Goal: Task Accomplishment & Management: Use online tool/utility

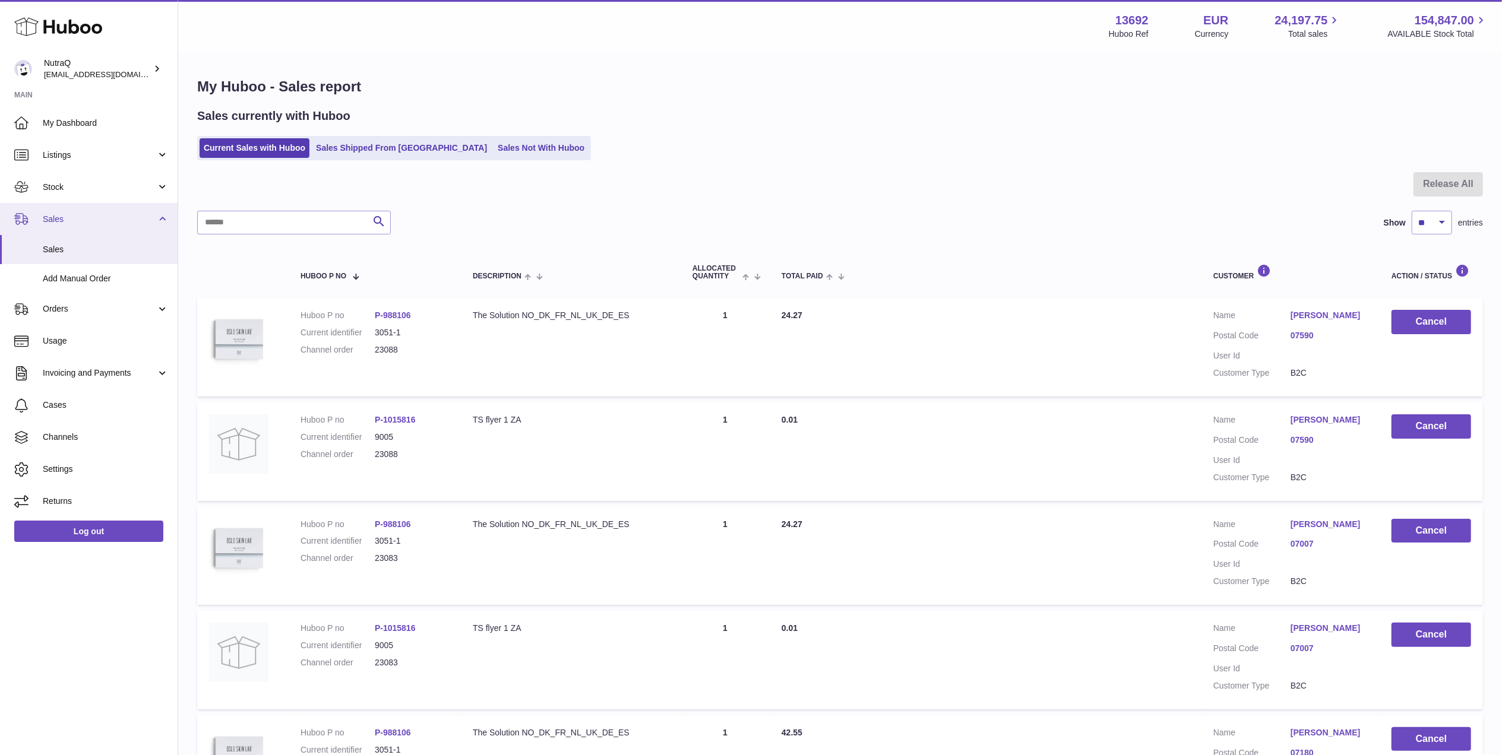
click at [77, 221] on span "Sales" at bounding box center [99, 219] width 113 height 11
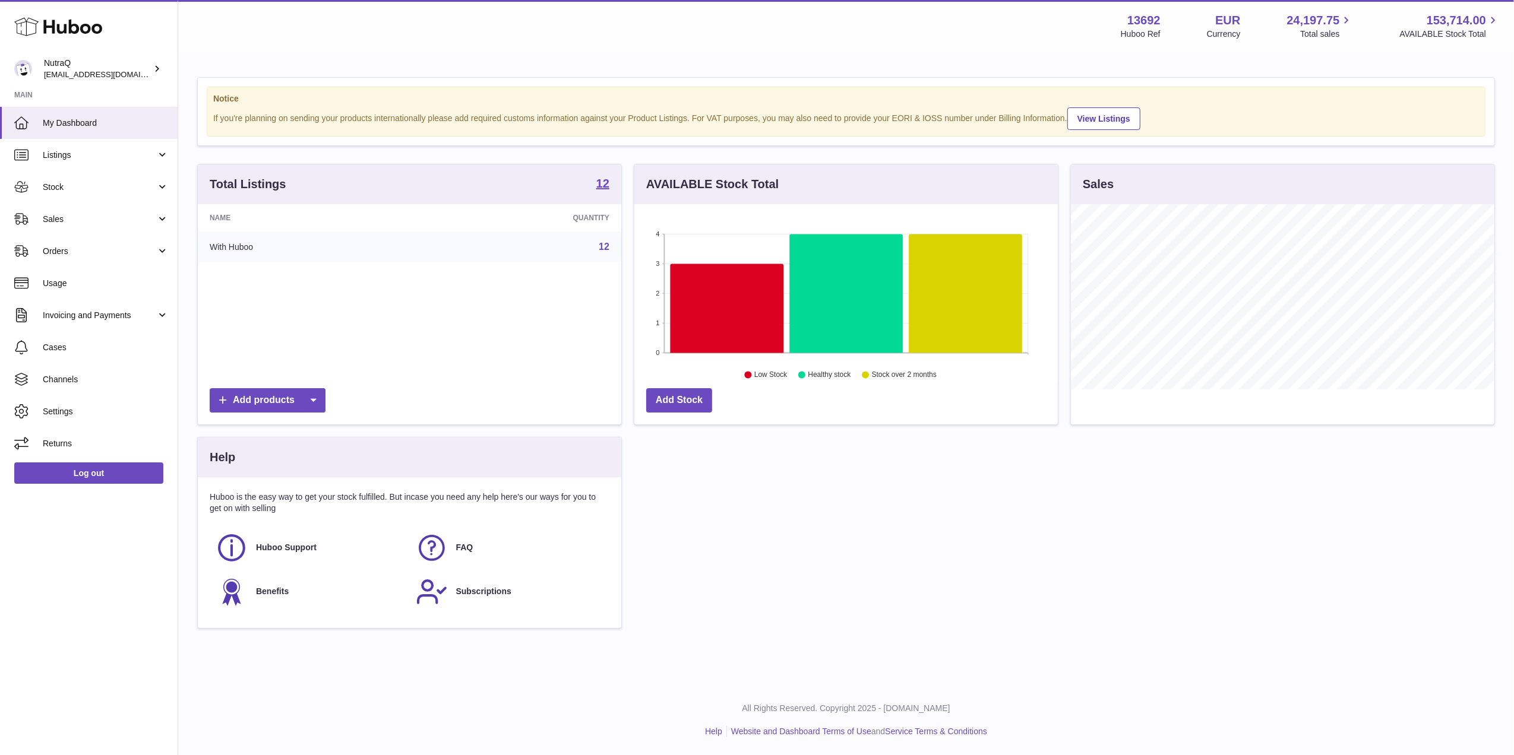
scroll to position [185, 423]
click at [103, 217] on span "Sales" at bounding box center [99, 219] width 113 height 11
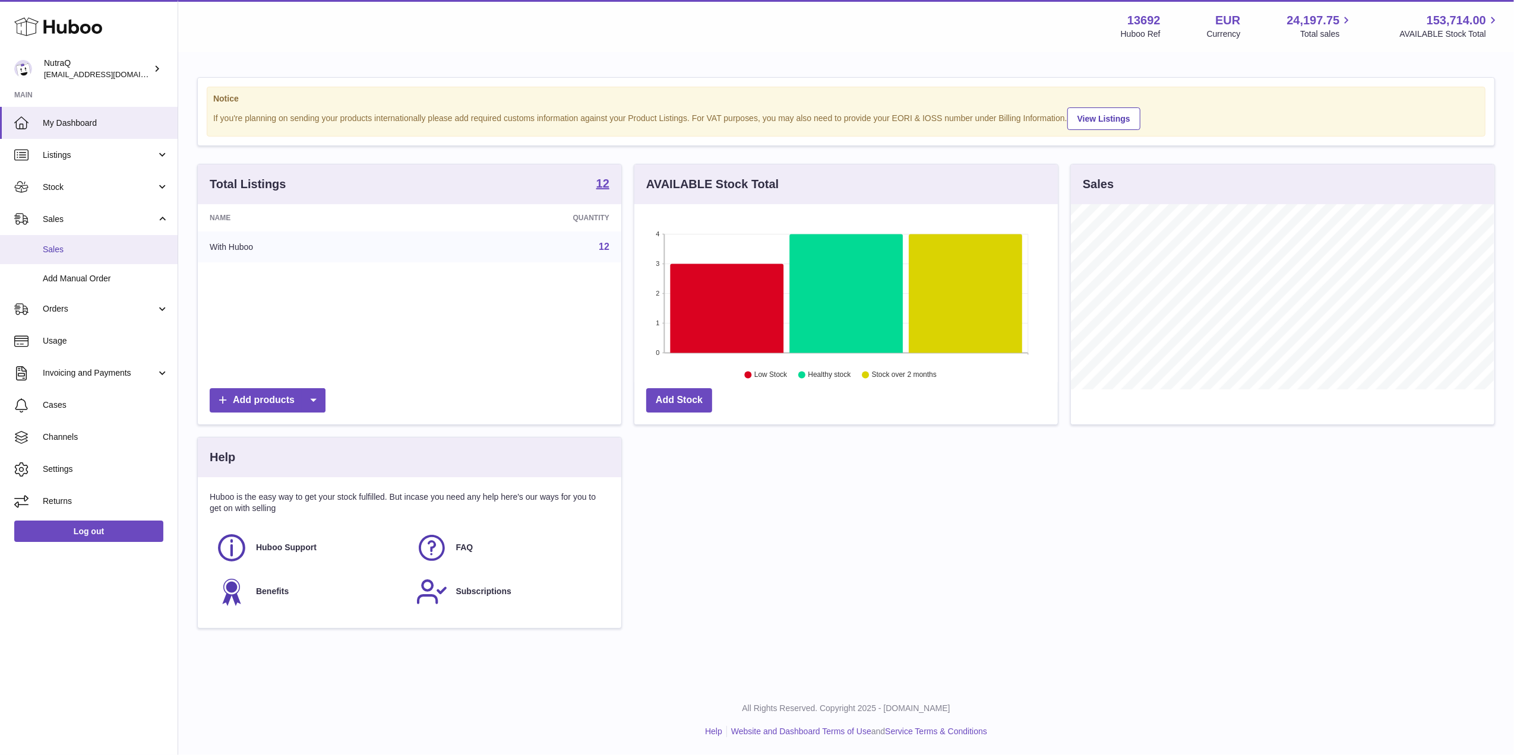
click at [134, 255] on link "Sales" at bounding box center [89, 249] width 178 height 29
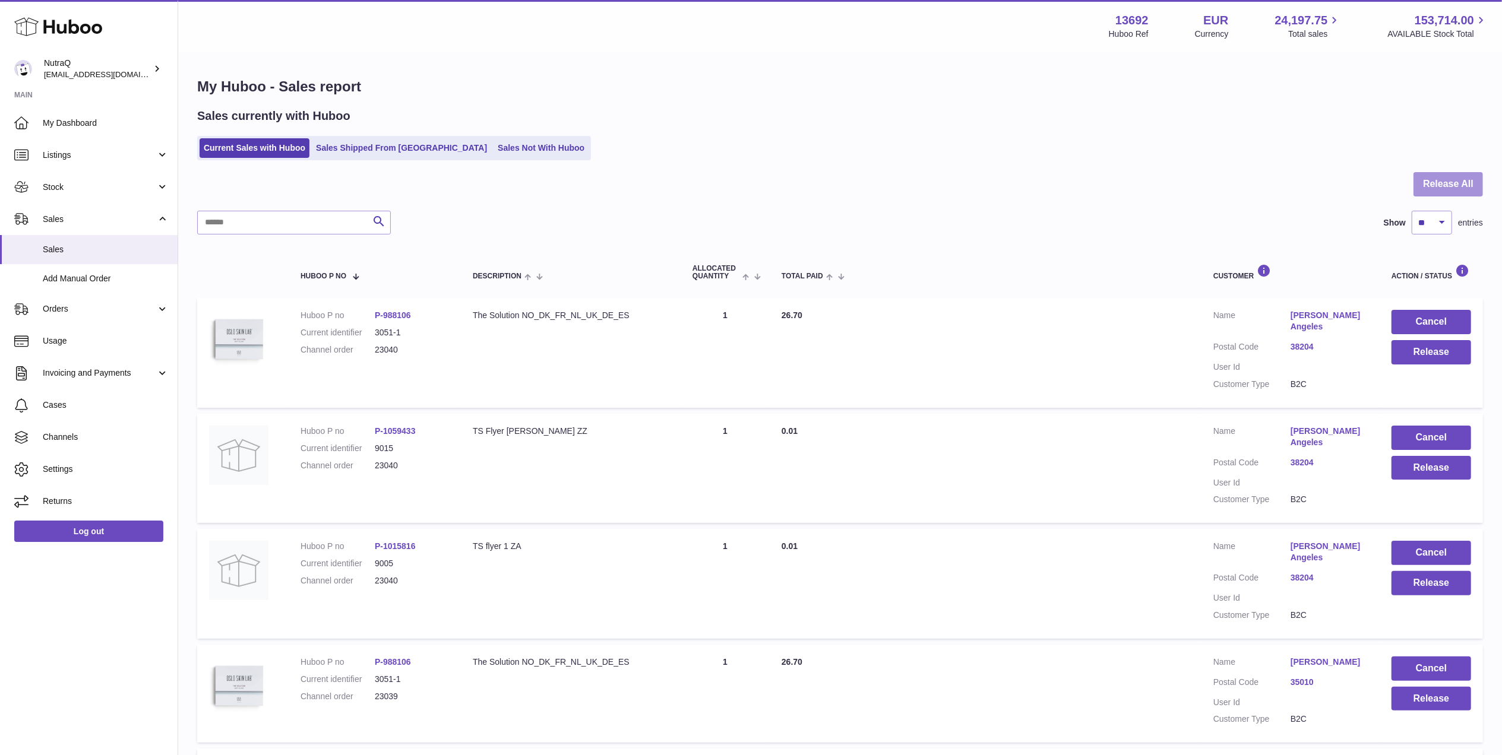
click at [1452, 196] on button "Release All" at bounding box center [1447, 184] width 69 height 24
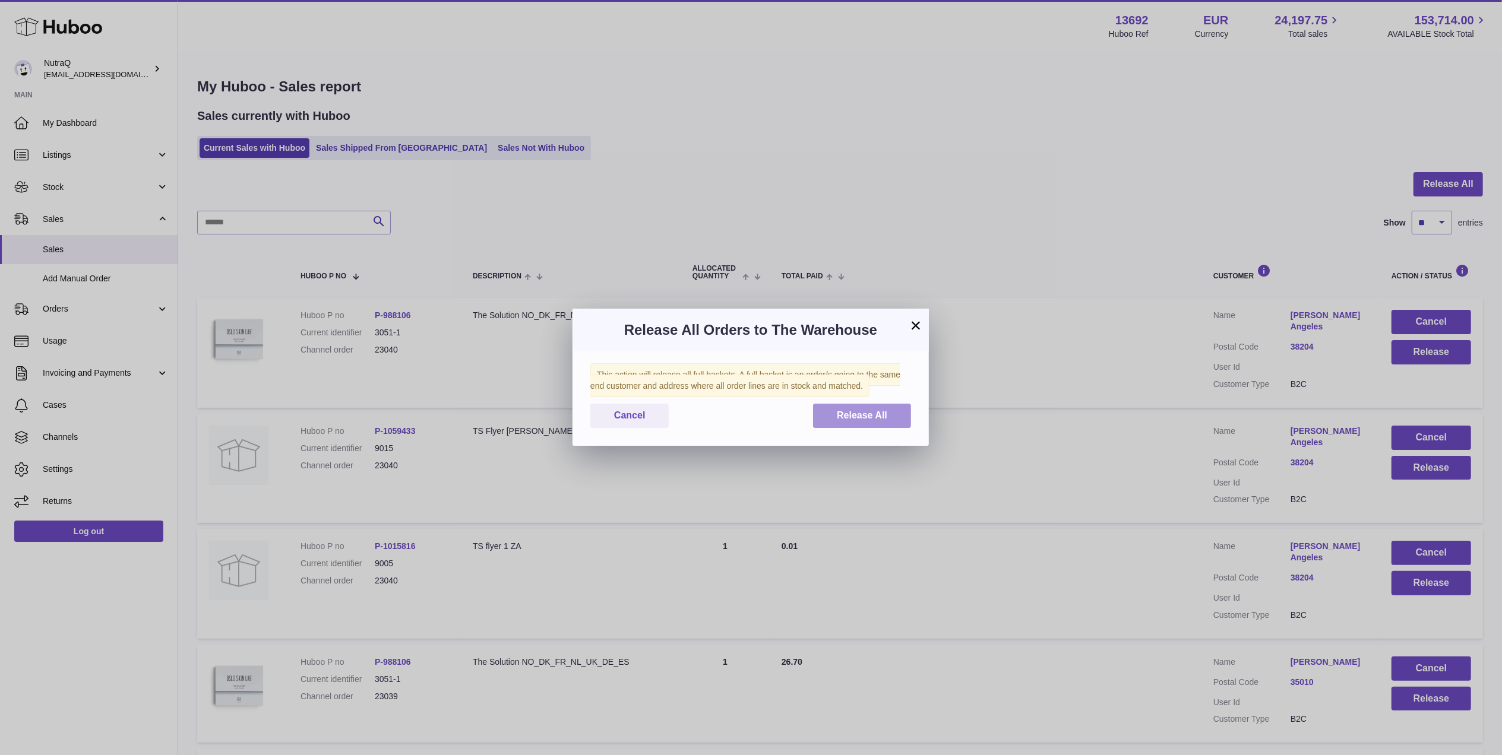
click at [894, 426] on button "Release All" at bounding box center [862, 416] width 98 height 24
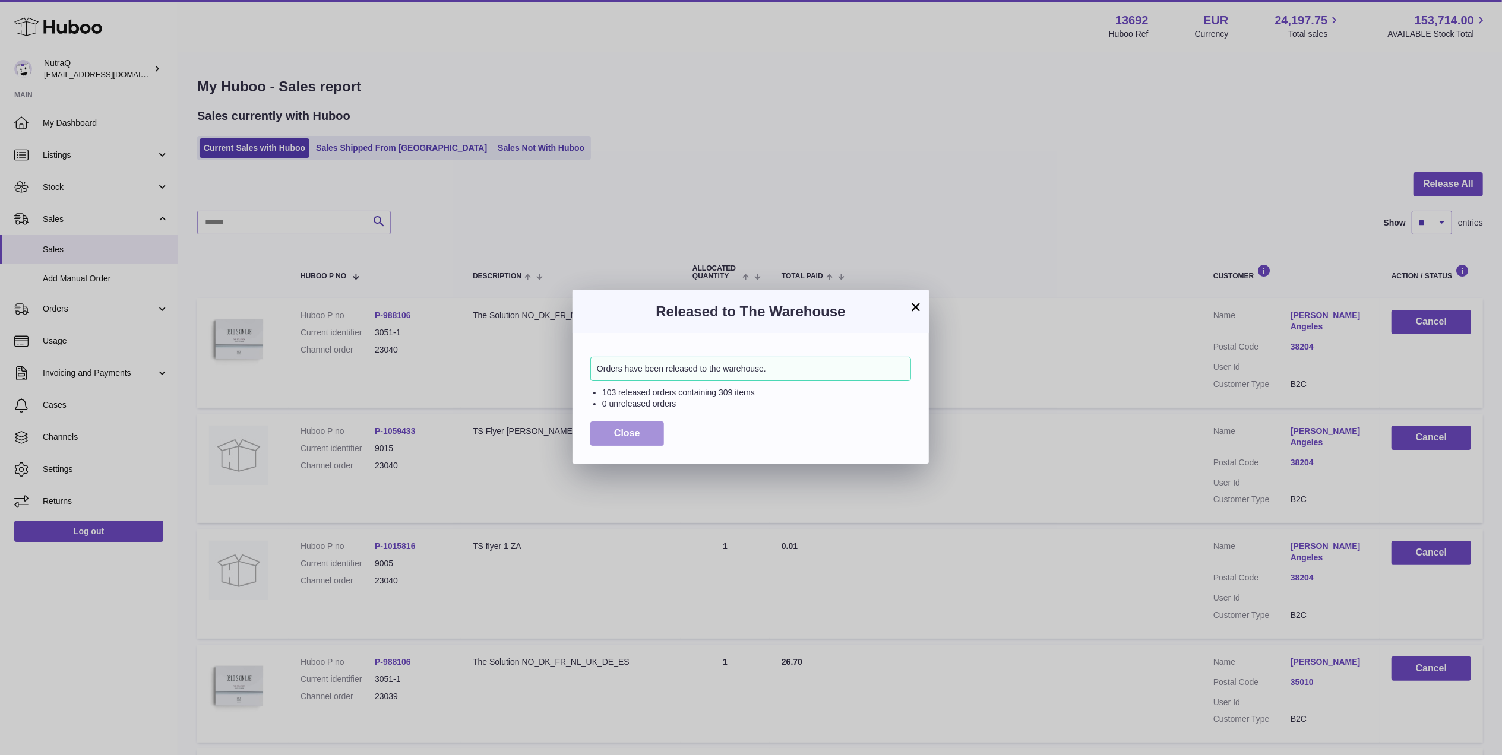
drag, startPoint x: 642, startPoint y: 448, endPoint x: 639, endPoint y: 442, distance: 6.6
click at [642, 448] on div "Orders have been released to the warehouse. 103 released orders containing 309 …" at bounding box center [750, 398] width 356 height 130
click at [639, 433] on span "Close" at bounding box center [627, 433] width 26 height 10
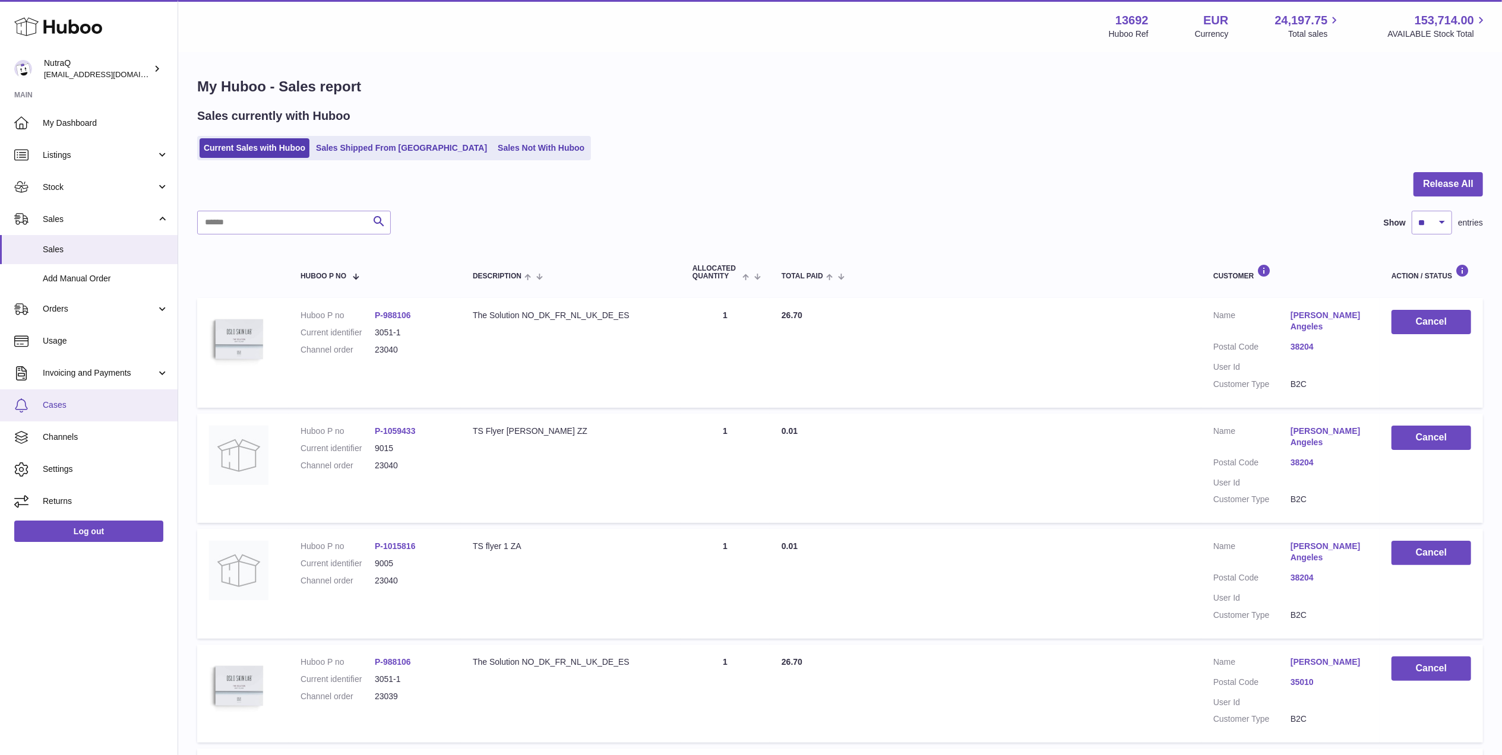
click at [121, 416] on link "Cases" at bounding box center [89, 406] width 178 height 32
